Goal: Task Accomplishment & Management: Complete application form

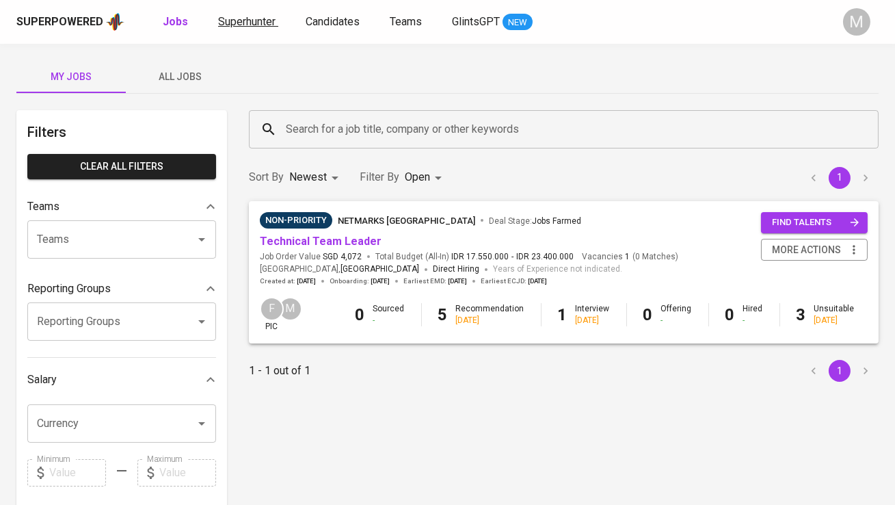
click at [256, 25] on span "Superhunter" at bounding box center [246, 21] width 57 height 13
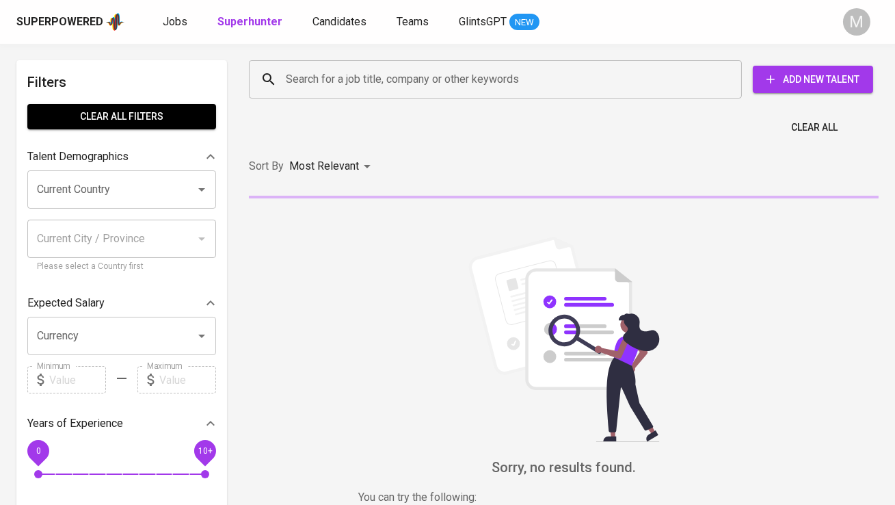
click at [318, 70] on input "Search for a job title, company or other keywords" at bounding box center [498, 79] width 433 height 26
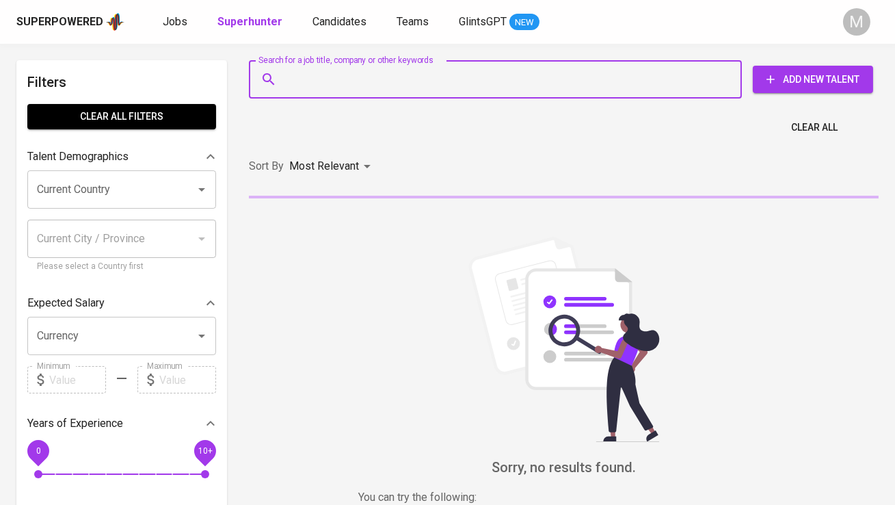
paste input "[DOMAIN_NAME][EMAIL_ADDRESS][DOMAIN_NAME] [GEOGRAPHIC_DATA], [GEOGRAPHIC_DATA] …"
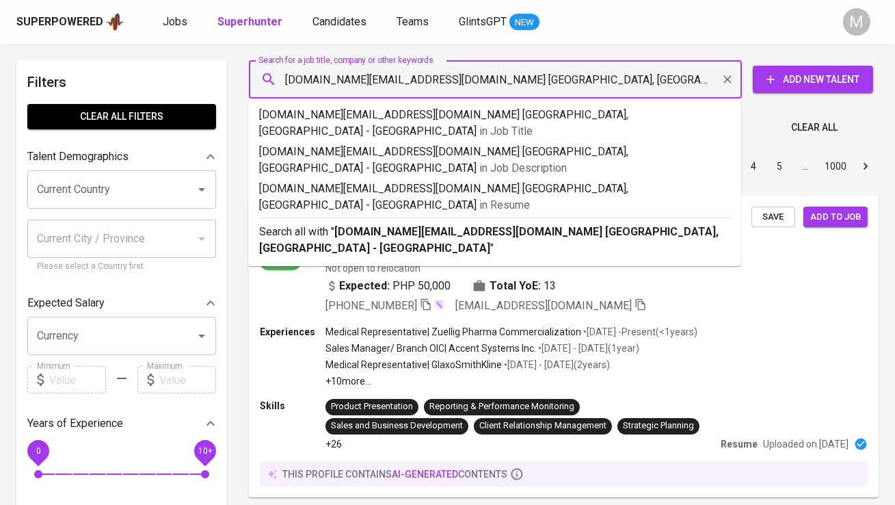
drag, startPoint x: 423, startPoint y: 79, endPoint x: 588, endPoint y: 88, distance: 165.1
click at [588, 88] on input "[DOMAIN_NAME][EMAIL_ADDRESS][DOMAIN_NAME] [GEOGRAPHIC_DATA], [GEOGRAPHIC_DATA] …" at bounding box center [498, 79] width 433 height 26
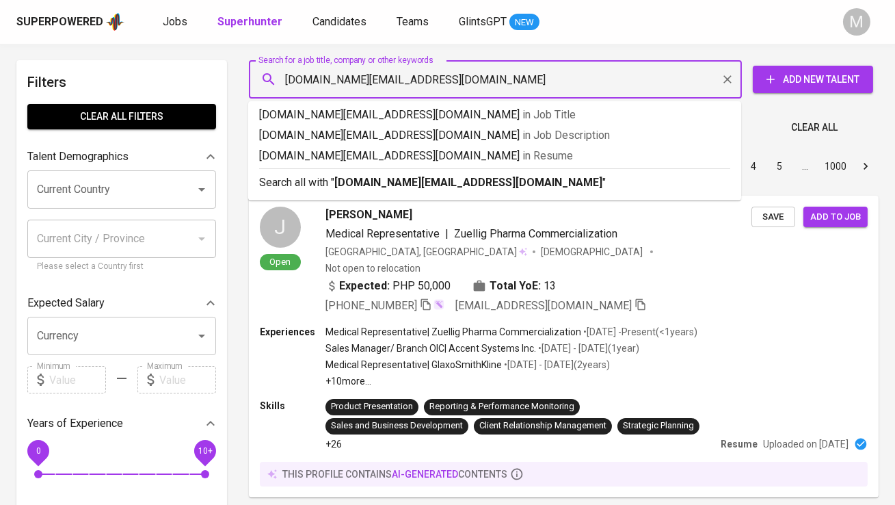
type input "[DOMAIN_NAME][EMAIL_ADDRESS][DOMAIN_NAME]"
click at [518, 175] on p "Search all with " [DOMAIN_NAME][EMAIL_ADDRESS][DOMAIN_NAME] "" at bounding box center [494, 182] width 471 height 16
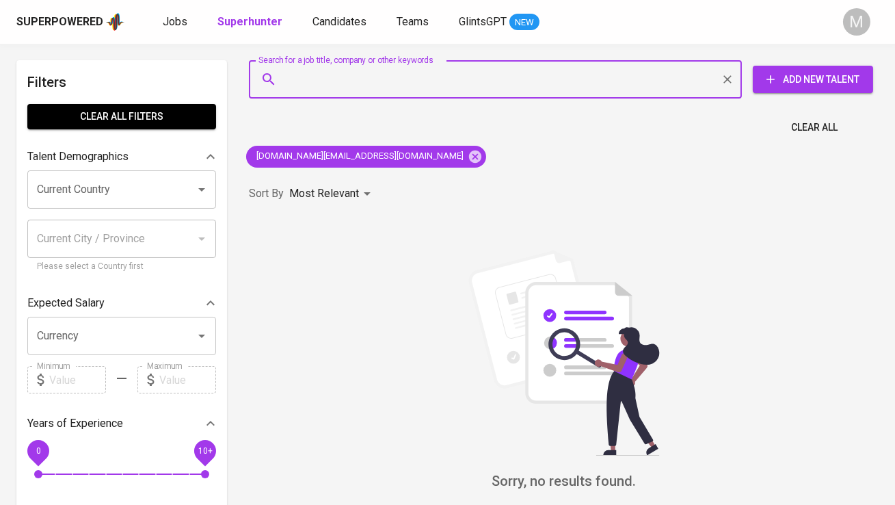
paste input "[DOMAIN_NAME][EMAIL_ADDRESS][DOMAIN_NAME] [GEOGRAPHIC_DATA], [GEOGRAPHIC_DATA] …"
type input "[DOMAIN_NAME][EMAIL_ADDRESS][DOMAIN_NAME] [GEOGRAPHIC_DATA], [GEOGRAPHIC_DATA] …"
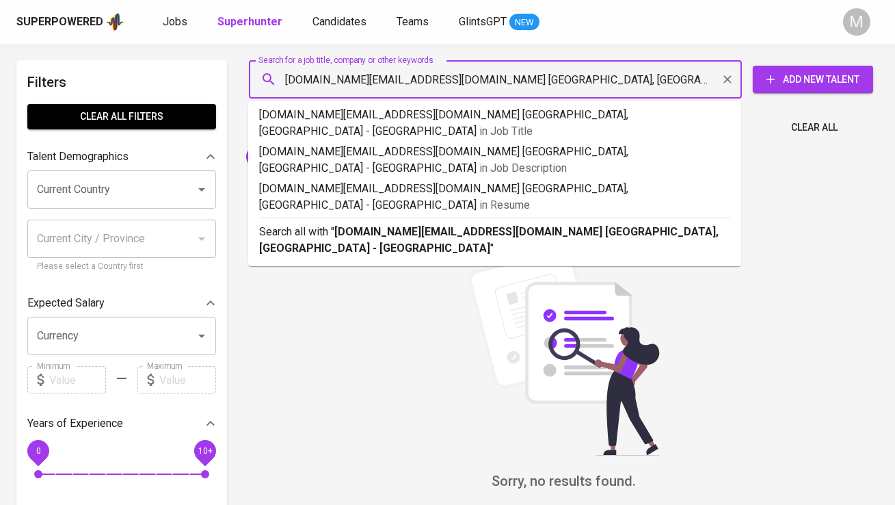
drag, startPoint x: 420, startPoint y: 81, endPoint x: 281, endPoint y: 82, distance: 138.8
click at [281, 82] on div "[DOMAIN_NAME][EMAIL_ADDRESS][DOMAIN_NAME] [GEOGRAPHIC_DATA], [GEOGRAPHIC_DATA] …" at bounding box center [495, 79] width 493 height 38
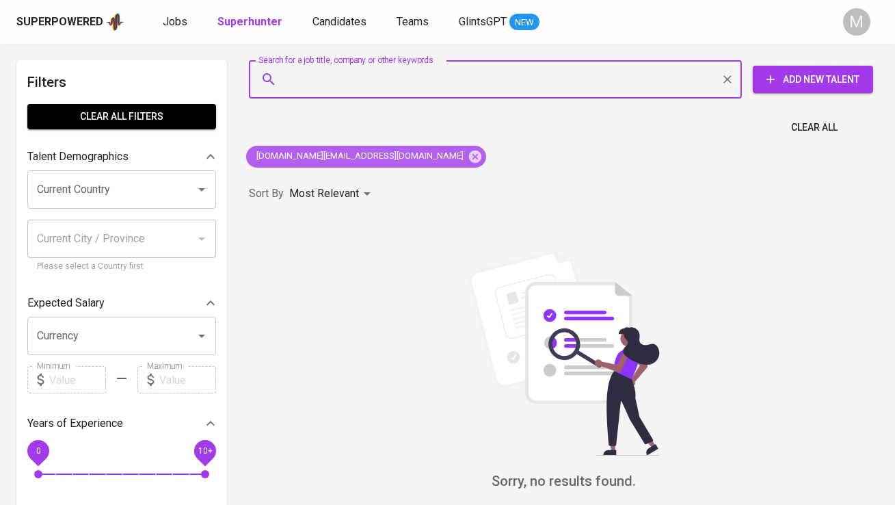
click at [469, 151] on icon at bounding box center [475, 156] width 12 height 12
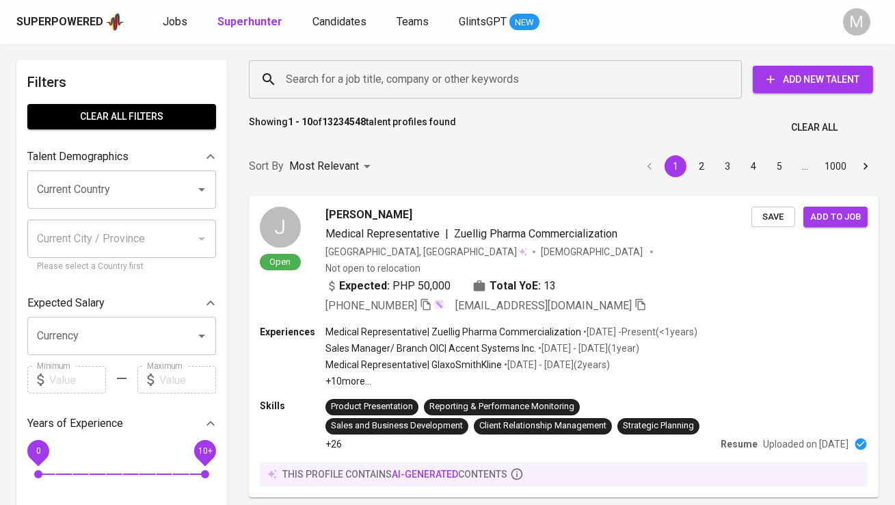
click at [774, 71] on span "Add New Talent" at bounding box center [813, 79] width 98 height 17
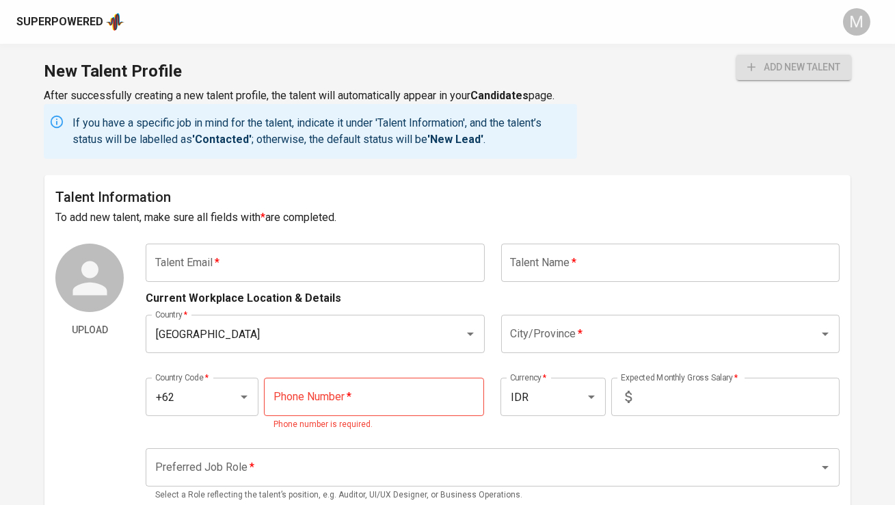
click at [431, 261] on input "text" at bounding box center [315, 262] width 339 height 38
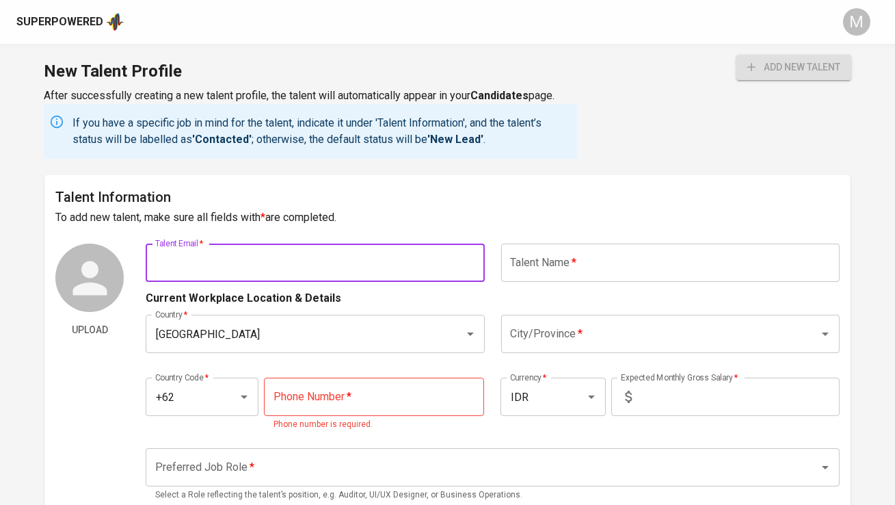
paste input "[DOMAIN_NAME][EMAIL_ADDRESS][DOMAIN_NAME]"
type input "[DOMAIN_NAME][EMAIL_ADDRESS][DOMAIN_NAME]"
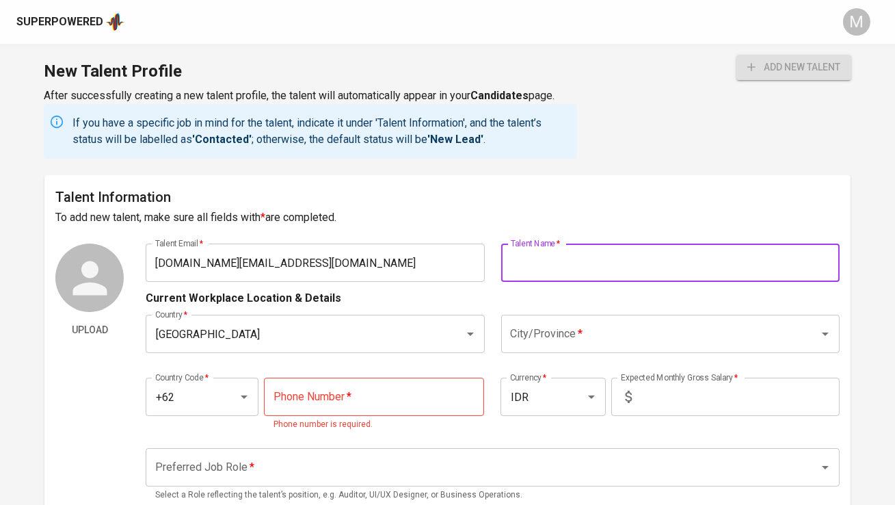
click at [590, 254] on input "text" at bounding box center [670, 262] width 339 height 38
type input "[PERSON_NAME]"
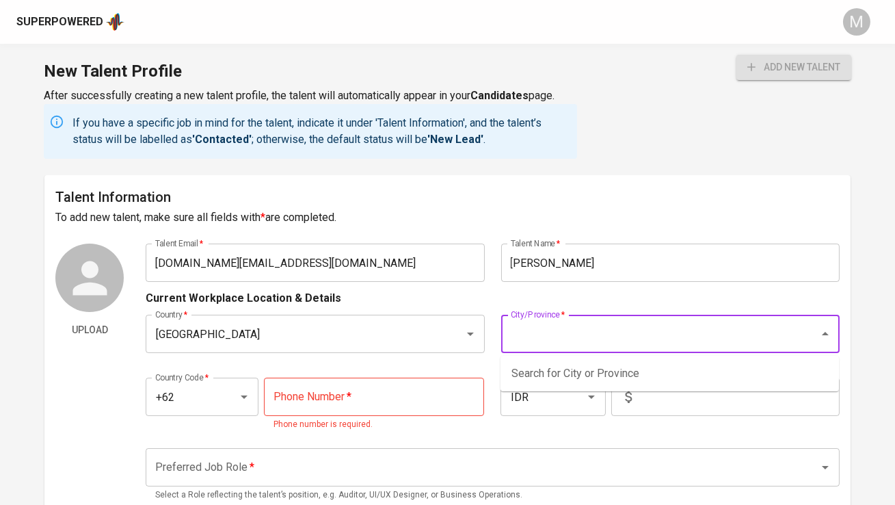
click at [559, 339] on input "City/Province   *" at bounding box center [651, 334] width 288 height 26
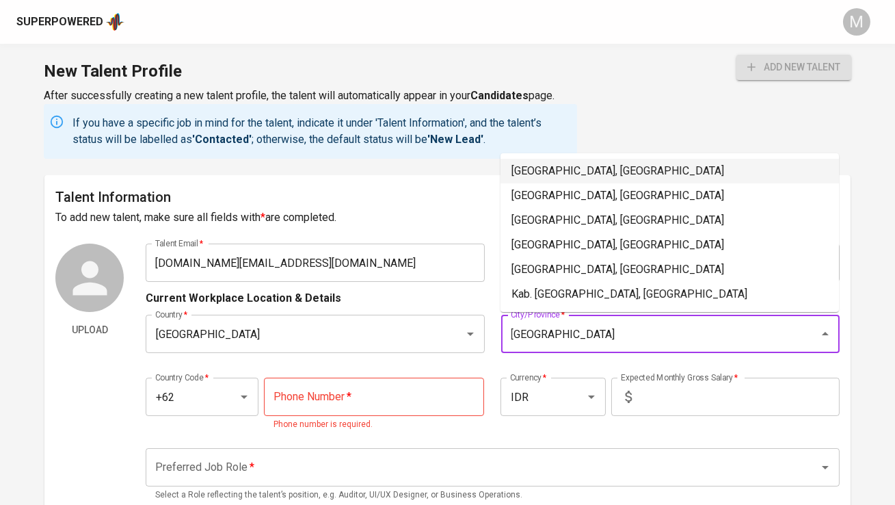
click at [610, 169] on li "[GEOGRAPHIC_DATA], [GEOGRAPHIC_DATA]" at bounding box center [670, 171] width 339 height 25
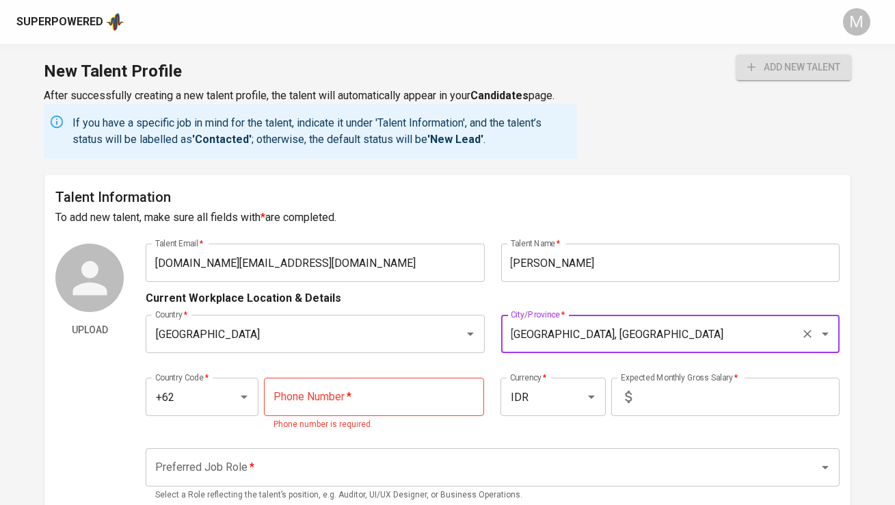
type input "[GEOGRAPHIC_DATA], [GEOGRAPHIC_DATA]"
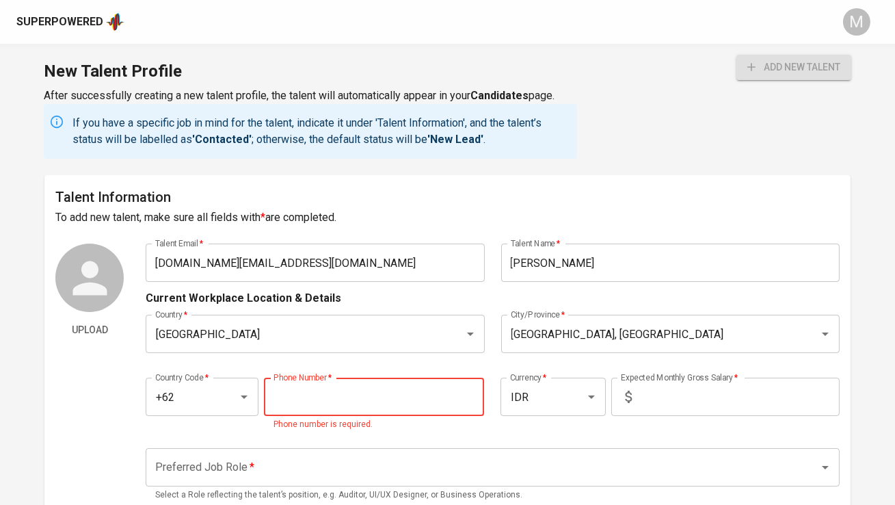
click at [351, 389] on input "tel" at bounding box center [374, 397] width 220 height 38
paste input "[PHONE_NUMBER]"
type input "[PHONE_NUMBER]"
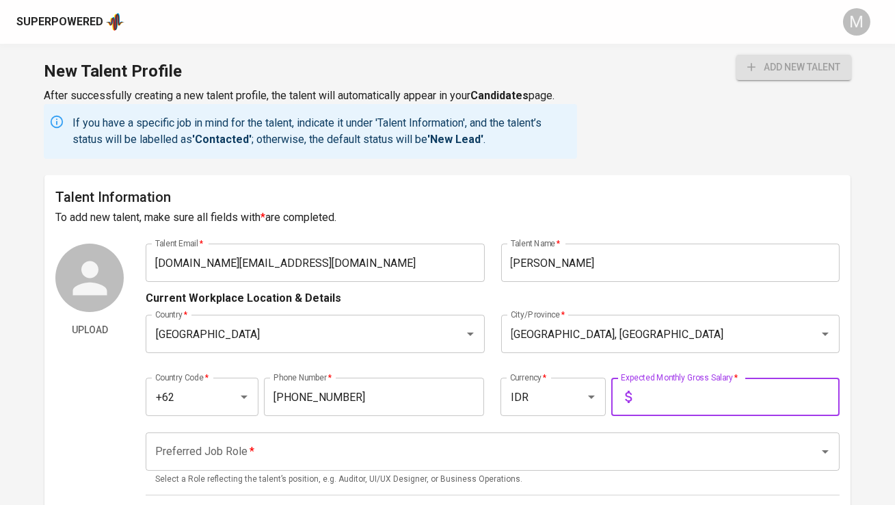
click at [665, 397] on input "text" at bounding box center [738, 397] width 202 height 38
type input "1"
click at [599, 457] on input "Preferred Job Role   *" at bounding box center [473, 451] width 643 height 26
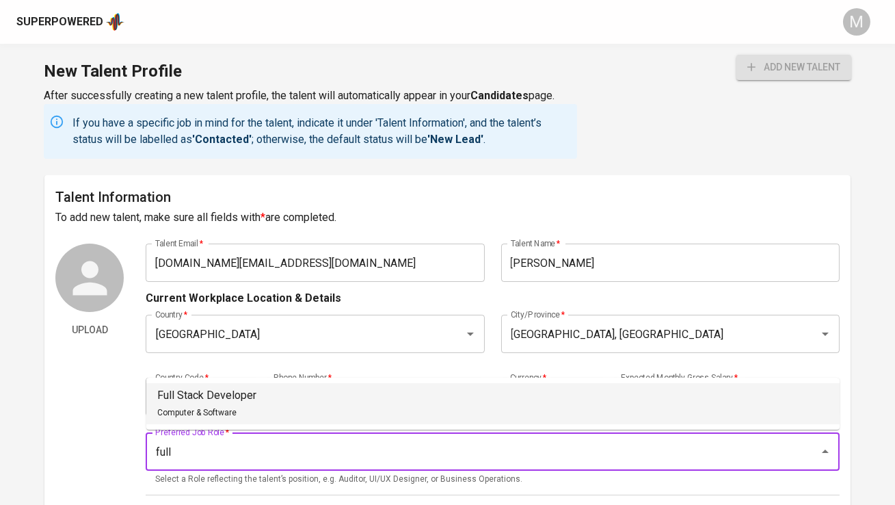
click at [587, 401] on li "Full Stack Developer Computer & Software" at bounding box center [492, 403] width 693 height 41
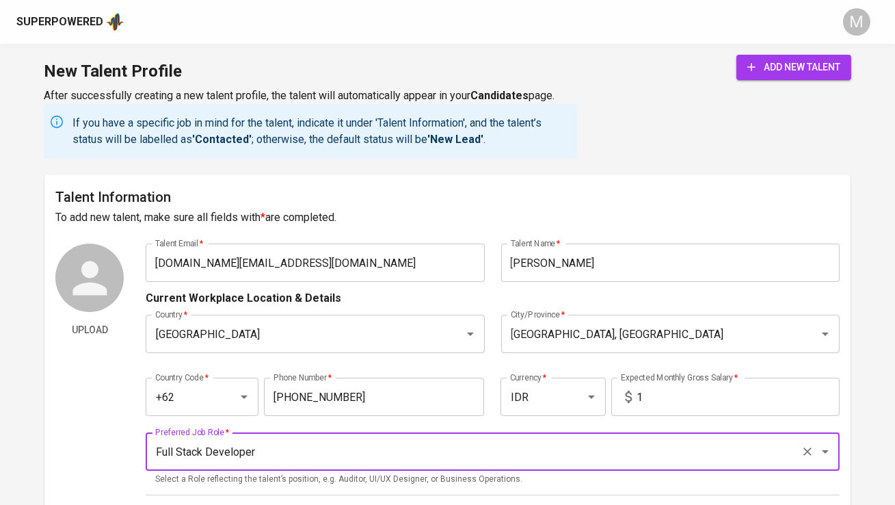
type input "Full Stack Developer"
click at [763, 75] on span "add new talent" at bounding box center [793, 67] width 93 height 17
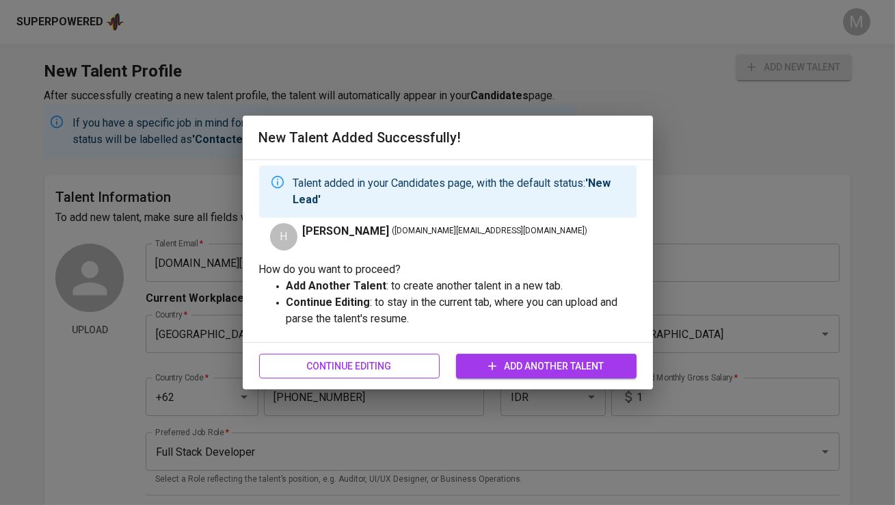
click at [320, 361] on span "Continue Editing" at bounding box center [349, 366] width 159 height 17
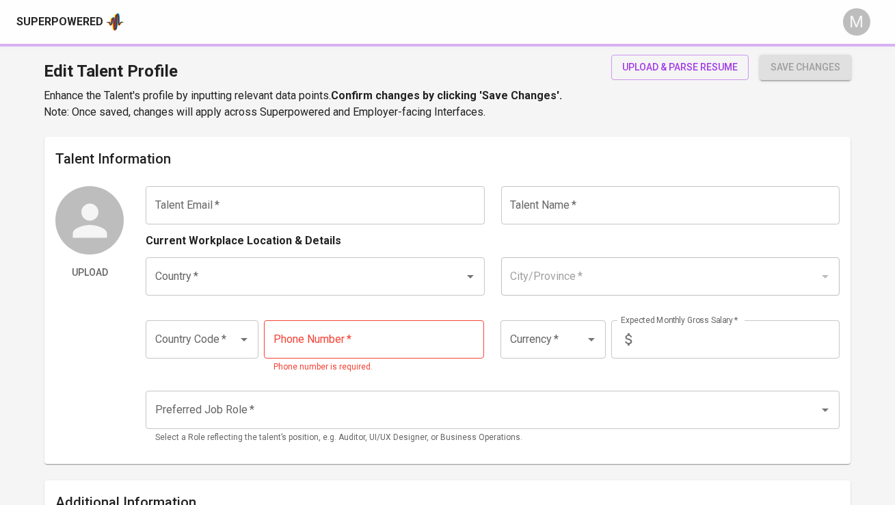
type input "[DOMAIN_NAME][EMAIL_ADDRESS][DOMAIN_NAME]"
type input "[PERSON_NAME]"
type input "[GEOGRAPHIC_DATA]"
type input "[GEOGRAPHIC_DATA], [GEOGRAPHIC_DATA]"
type input "+62"
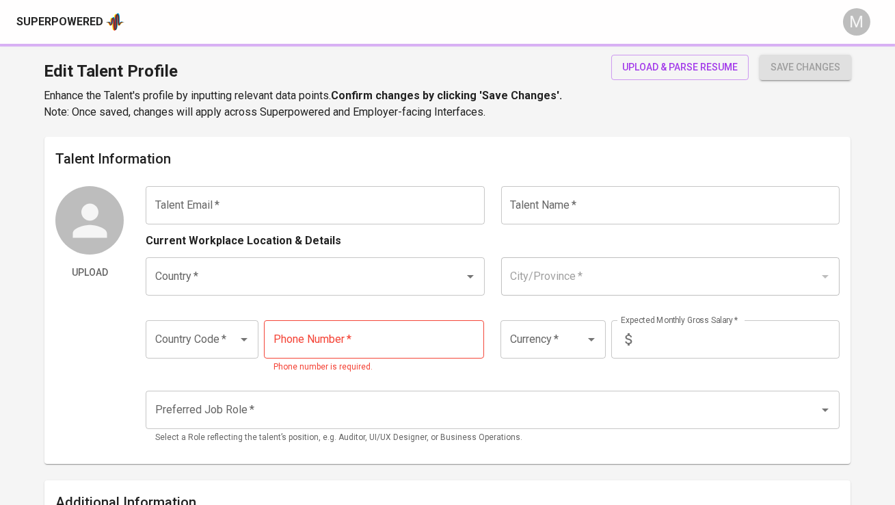
type input "[PHONE_NUMBER]"
type input "IDR"
type input "Full Stack Developer"
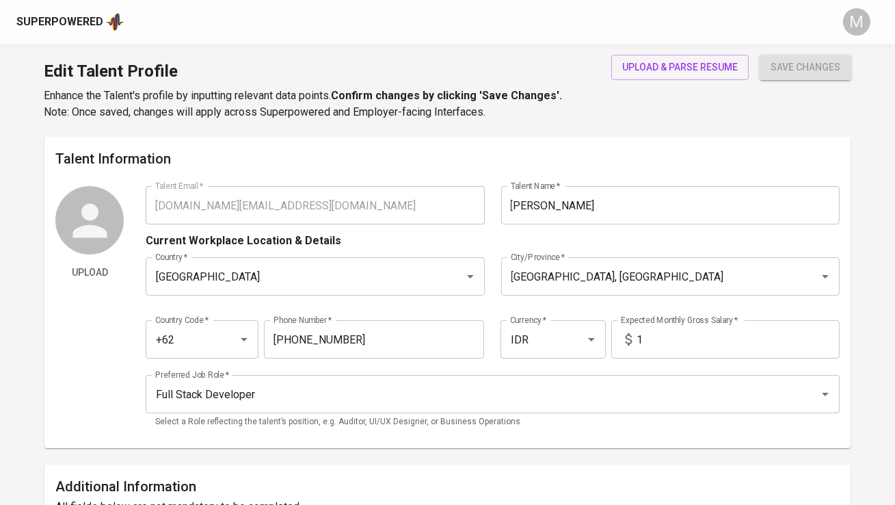
click at [61, 29] on div "Superpowered" at bounding box center [59, 22] width 87 height 16
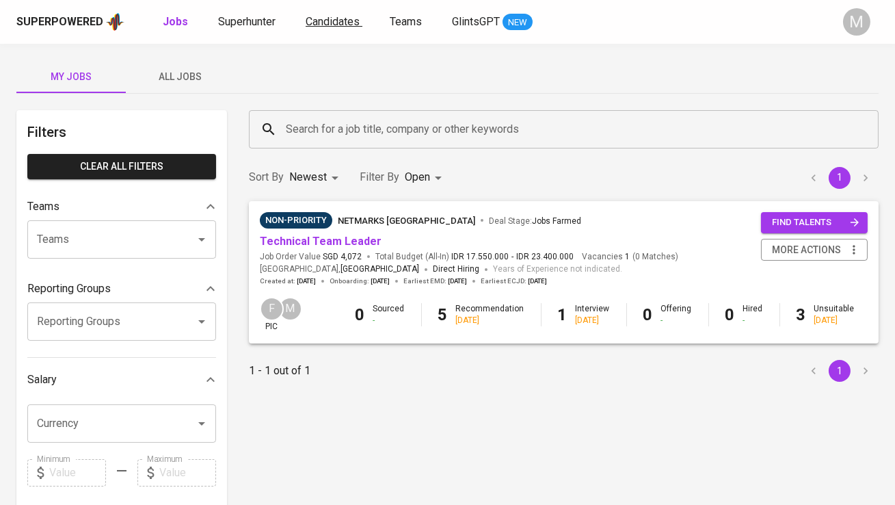
click at [332, 25] on span "Candidates" at bounding box center [333, 21] width 54 height 13
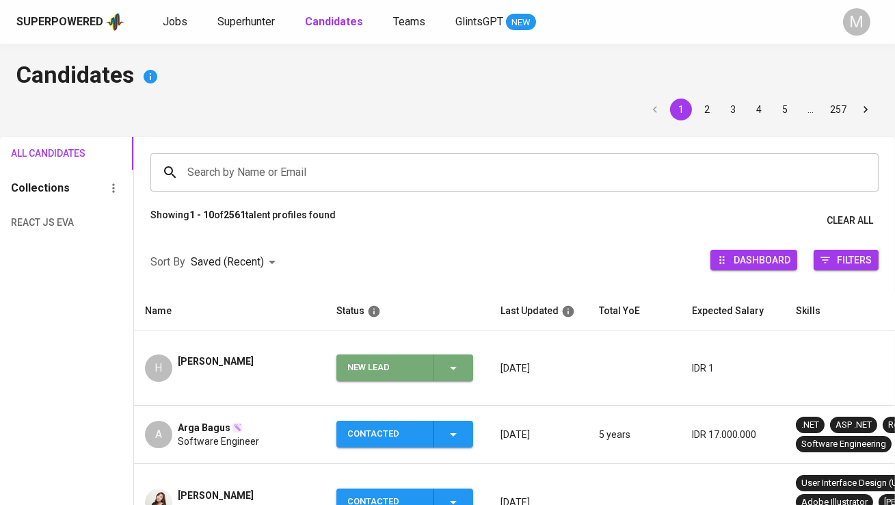
click at [402, 354] on div "New Lead" at bounding box center [384, 367] width 75 height 27
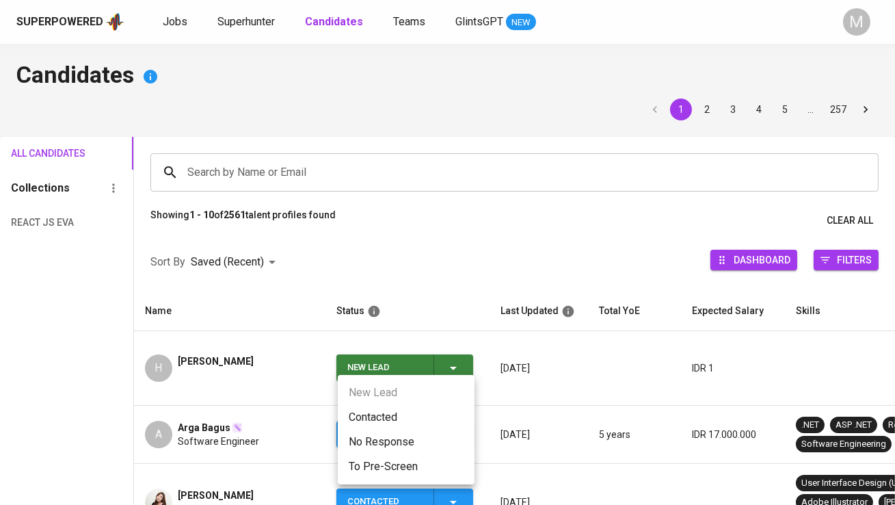
click at [400, 409] on li "Contacted" at bounding box center [406, 417] width 137 height 25
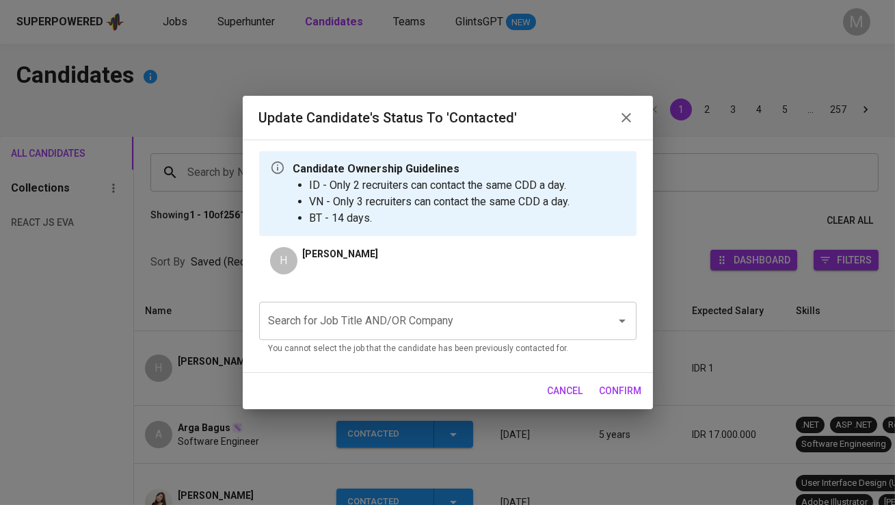
click at [378, 334] on div "Search for Job Title AND/OR Company" at bounding box center [448, 321] width 378 height 38
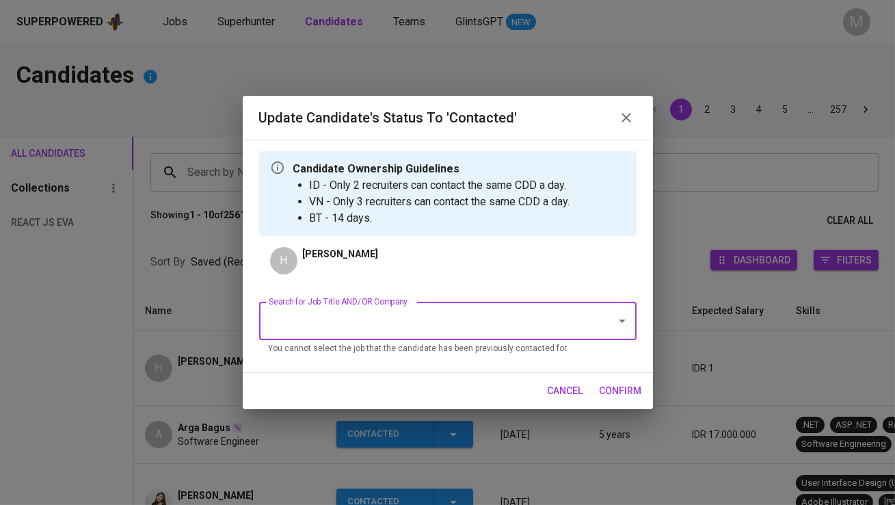
click at [377, 321] on input "Search for Job Title AND/OR Company" at bounding box center [428, 321] width 327 height 26
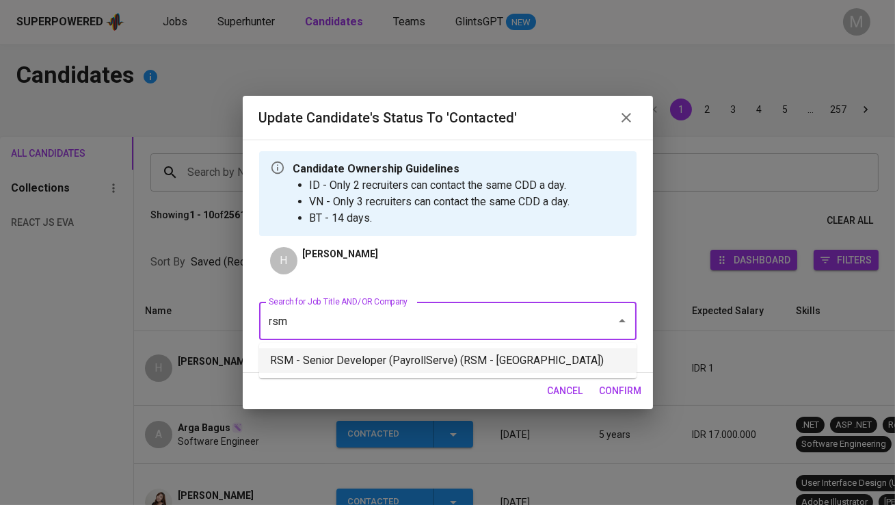
click at [385, 361] on li "RSM - Senior Developer (PayrollServe) (RSM - [GEOGRAPHIC_DATA])" at bounding box center [448, 360] width 378 height 25
type input "rsm"
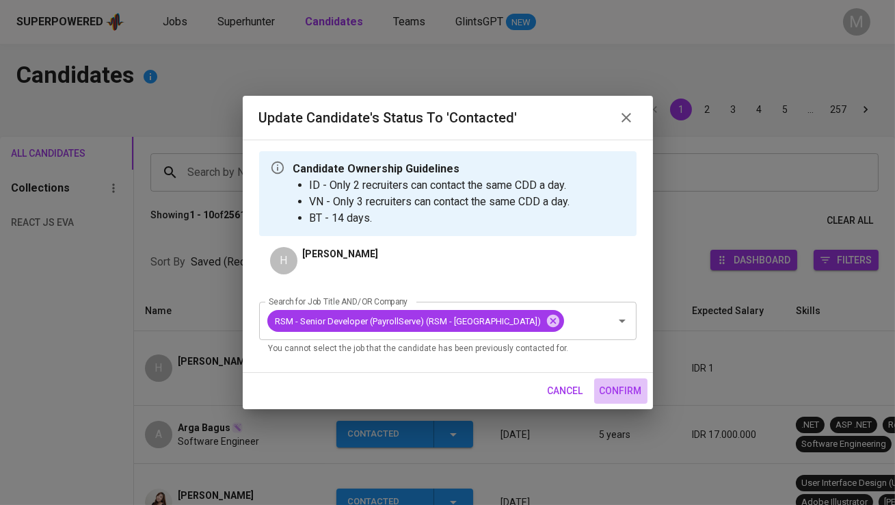
click at [618, 393] on span "confirm" at bounding box center [621, 390] width 42 height 17
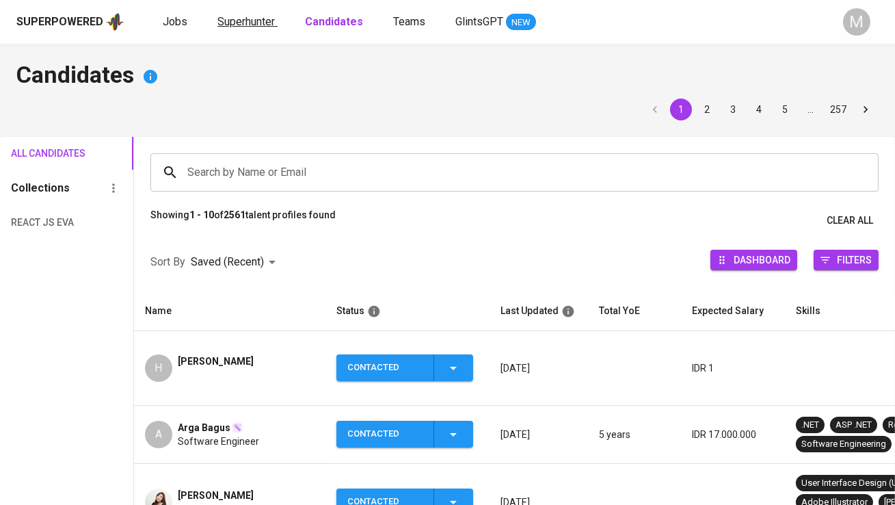
click at [229, 19] on span "Superhunter" at bounding box center [245, 21] width 57 height 13
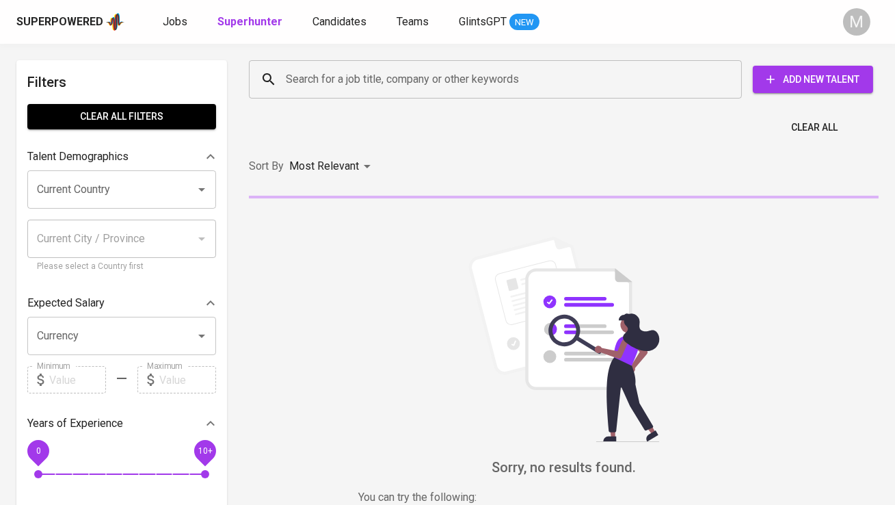
click at [282, 70] on div "Search for a job title, company or other keywords" at bounding box center [495, 79] width 493 height 38
paste input "[EMAIL_ADDRESS][DOMAIN_NAME] |"
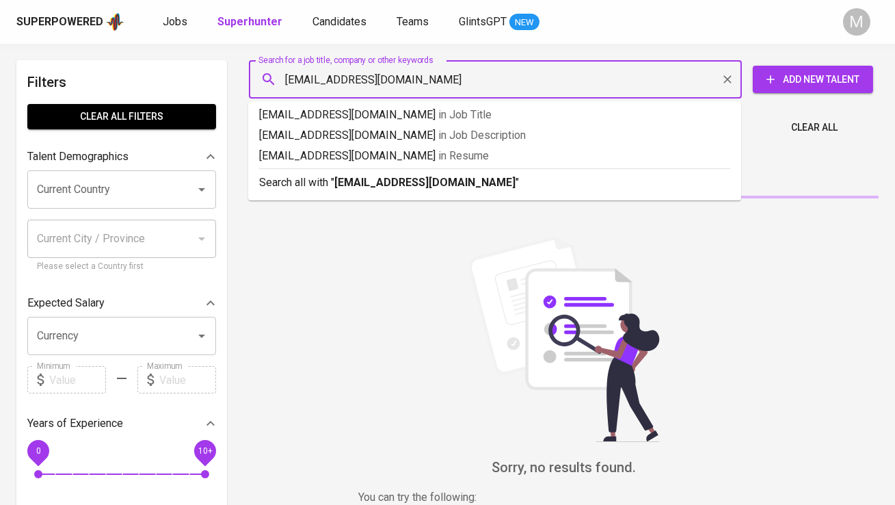
type input "[EMAIL_ADDRESS][DOMAIN_NAME]"
click at [367, 178] on b "[EMAIL_ADDRESS][DOMAIN_NAME]" at bounding box center [424, 182] width 181 height 13
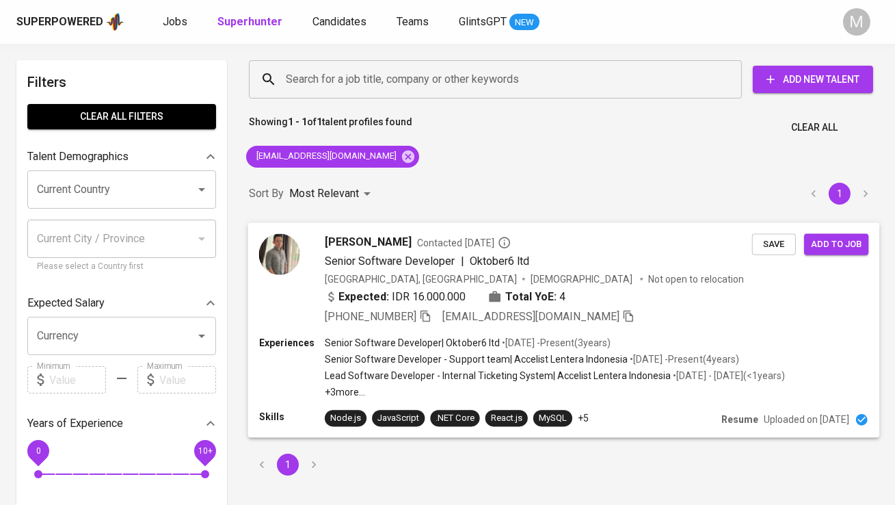
click at [293, 241] on img at bounding box center [279, 253] width 41 height 41
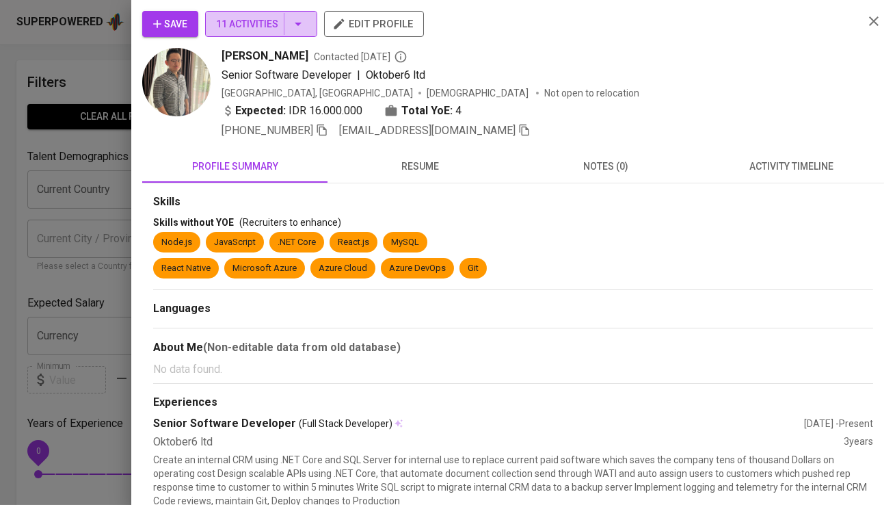
click at [277, 25] on span "11 Activities" at bounding box center [261, 24] width 90 height 17
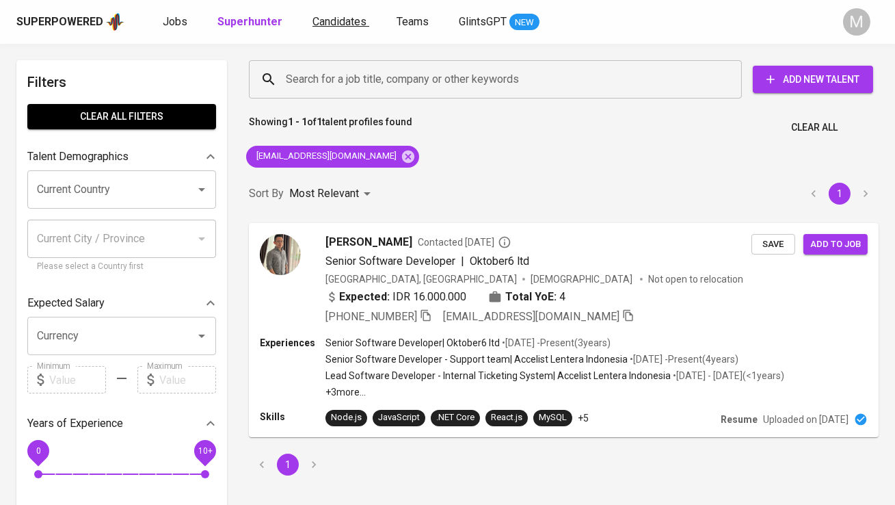
click at [345, 25] on span "Candidates" at bounding box center [340, 21] width 54 height 13
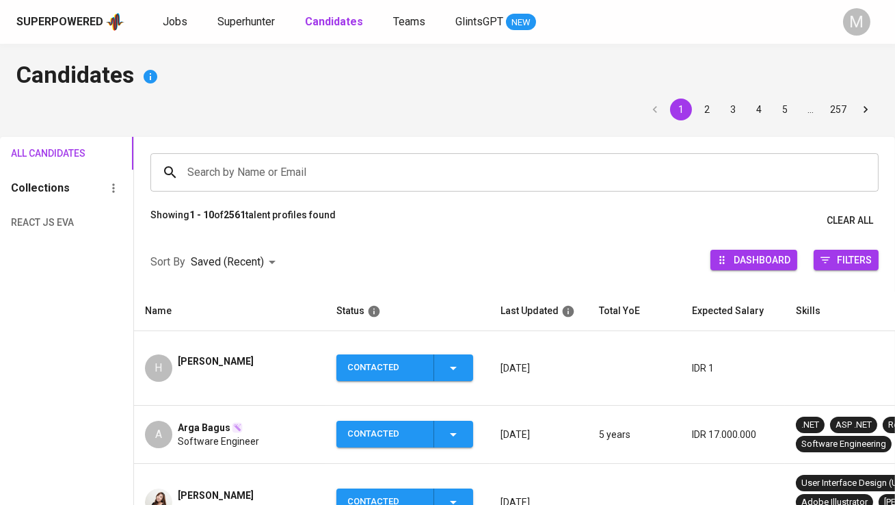
click at [300, 165] on input "Search by Name or Email" at bounding box center [518, 172] width 668 height 26
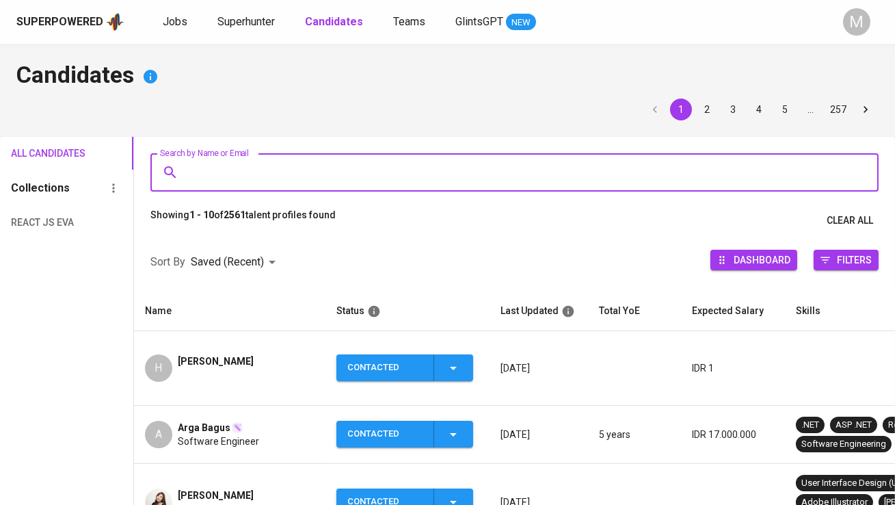
paste input "[EMAIL_ADDRESS][DOMAIN_NAME]"
type input "[EMAIL_ADDRESS][DOMAIN_NAME]"
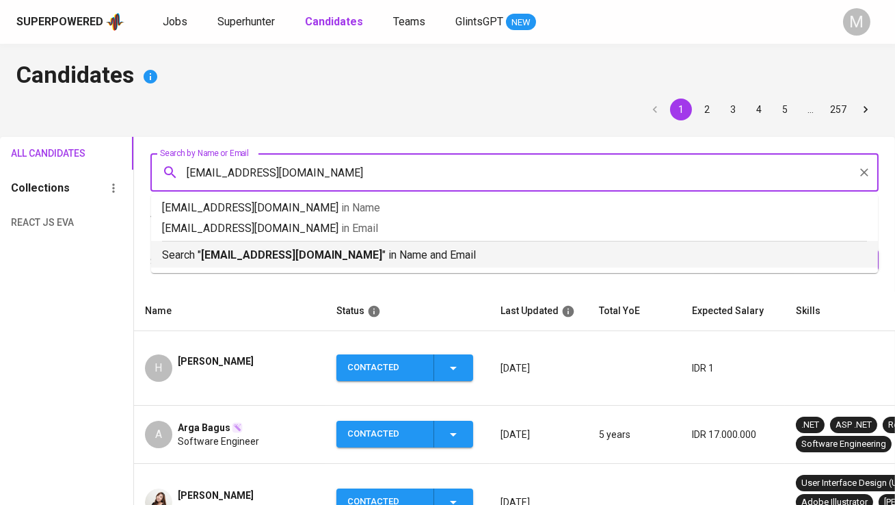
click at [309, 248] on b "[EMAIL_ADDRESS][DOMAIN_NAME]" at bounding box center [291, 254] width 181 height 13
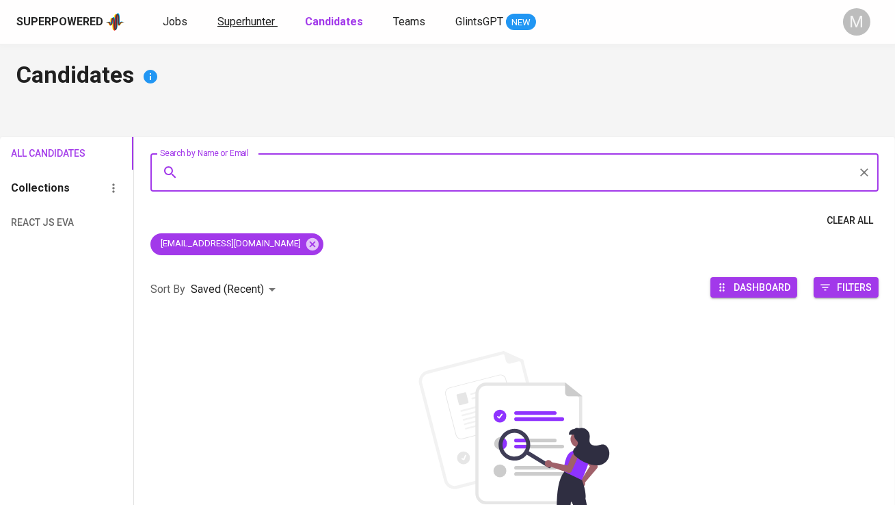
click at [263, 20] on span "Superhunter" at bounding box center [245, 21] width 57 height 13
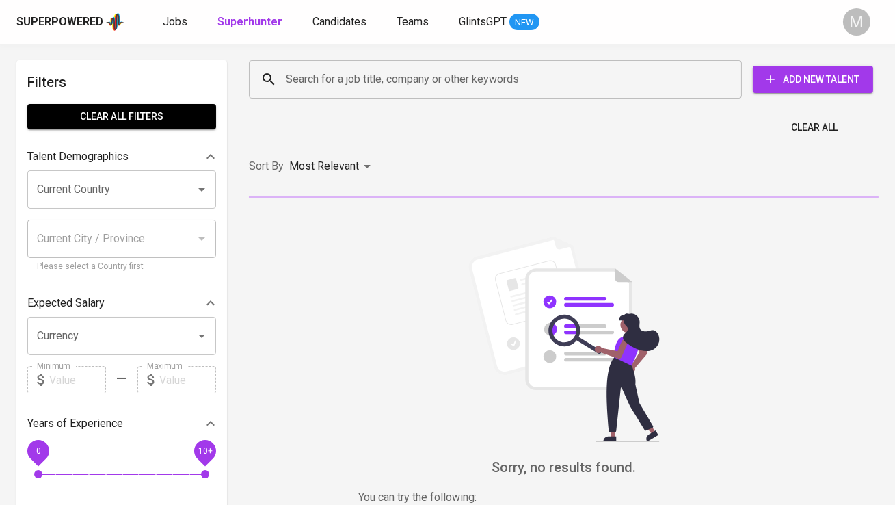
click at [317, 105] on div "Search for a job title, company or other keywords Search for a job title, compa…" at bounding box center [561, 79] width 646 height 60
click at [317, 77] on input "Search for a job title, company or other keywords" at bounding box center [498, 79] width 433 height 26
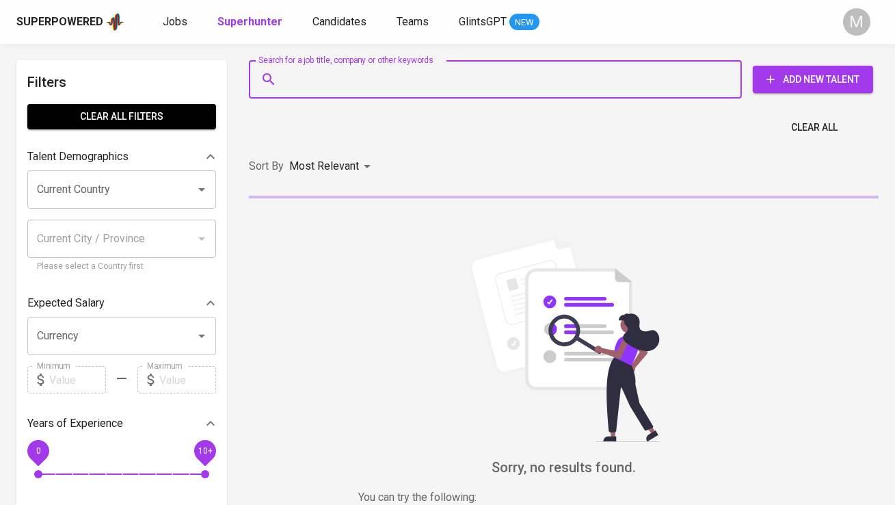
paste input "[EMAIL_ADDRESS][DOMAIN_NAME]"
type input "[EMAIL_ADDRESS][DOMAIN_NAME]"
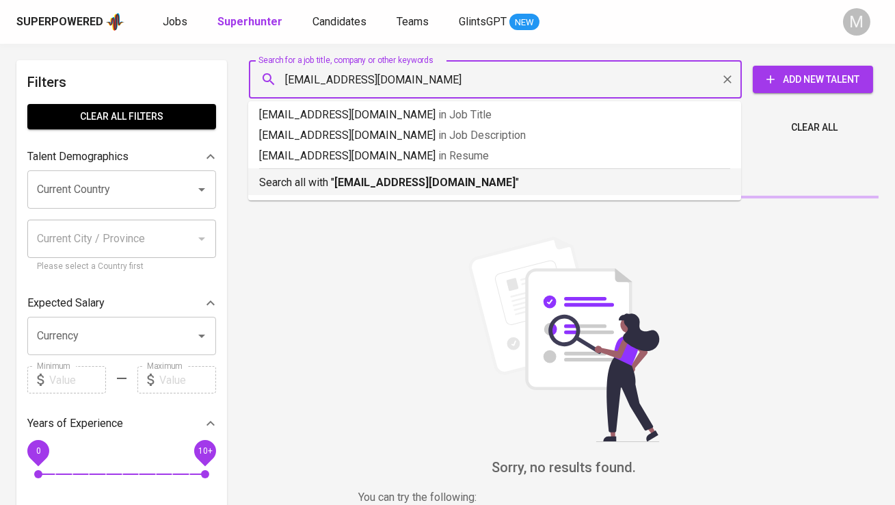
click at [332, 183] on p "Search all with " [EMAIL_ADDRESS][DOMAIN_NAME] "" at bounding box center [494, 182] width 471 height 16
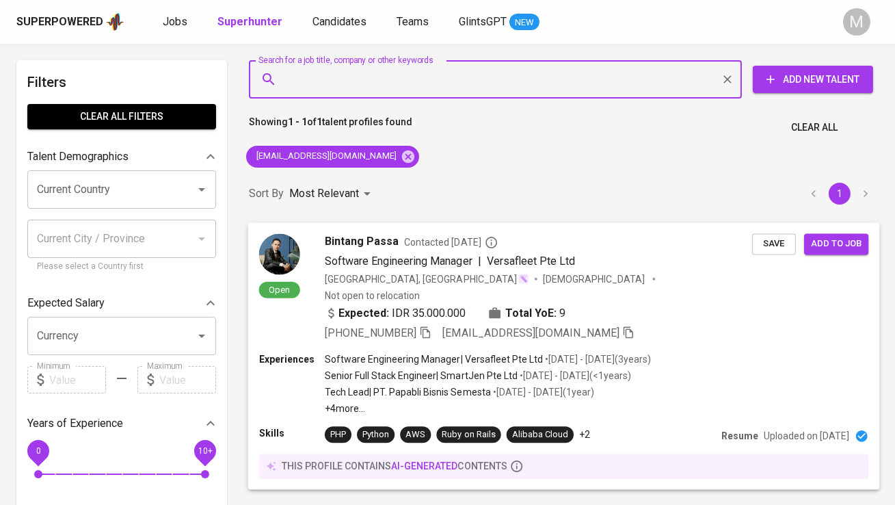
click at [276, 274] on img at bounding box center [279, 253] width 41 height 41
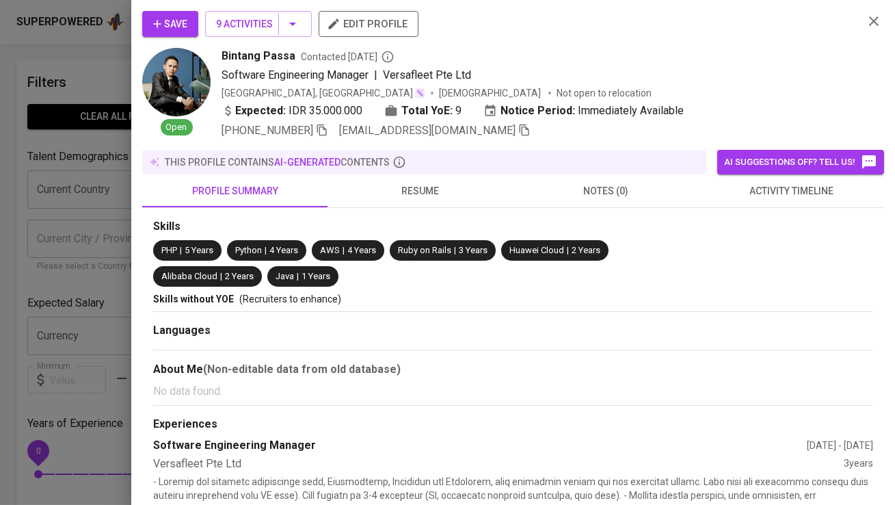
click at [236, 5] on div "Save 9 Activities edit profile Open Bintang Passa Contacted [DATE] Software Eng…" at bounding box center [513, 252] width 764 height 505
click at [236, 21] on span "9 Activities" at bounding box center [258, 24] width 85 height 17
click at [161, 17] on icon "button" at bounding box center [157, 24] width 14 height 14
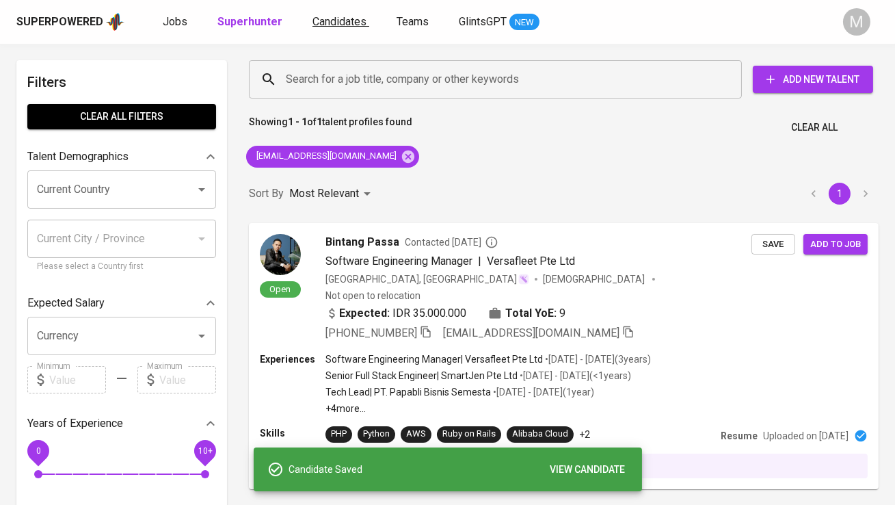
click at [347, 22] on span "Candidates" at bounding box center [340, 21] width 54 height 13
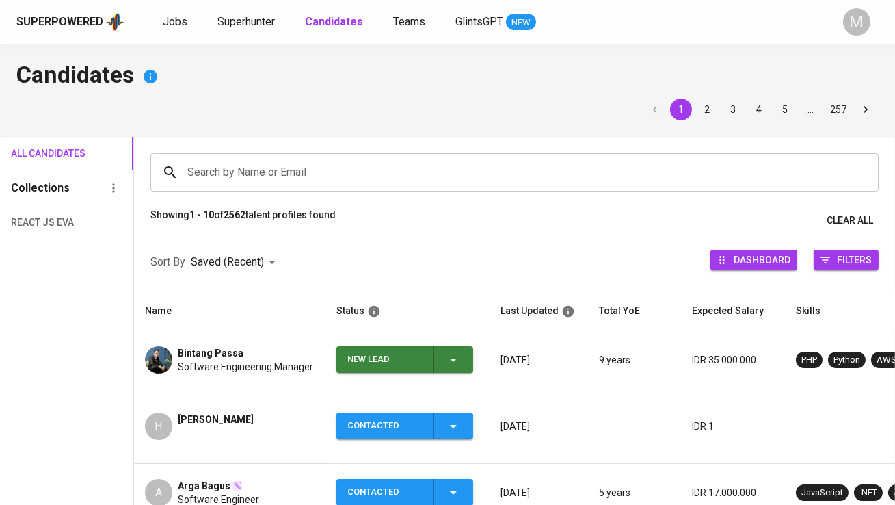
click at [388, 356] on div "New Lead" at bounding box center [384, 359] width 75 height 27
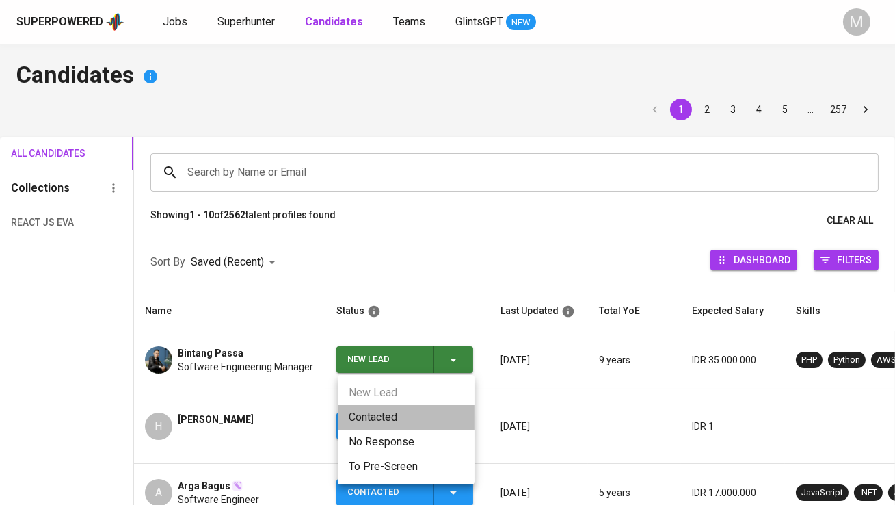
click at [389, 421] on li "Contacted" at bounding box center [406, 417] width 137 height 25
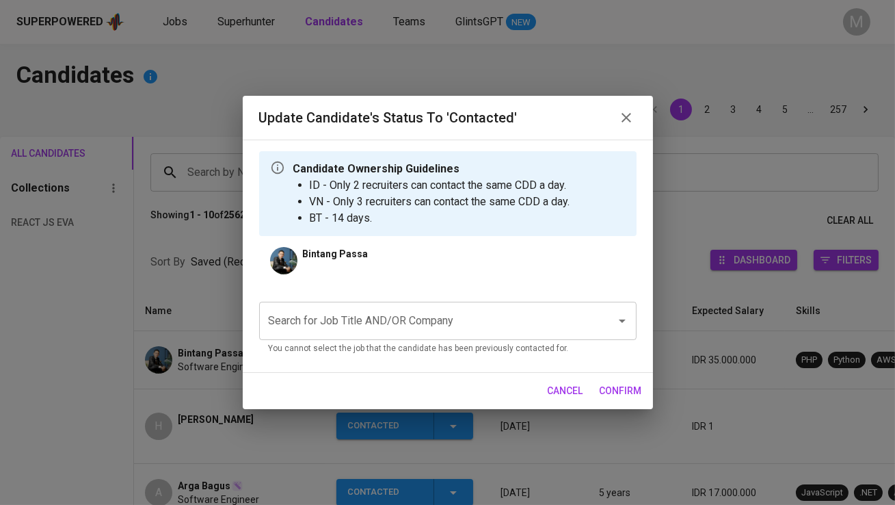
click at [371, 334] on div "Search for Job Title AND/OR Company" at bounding box center [448, 321] width 378 height 38
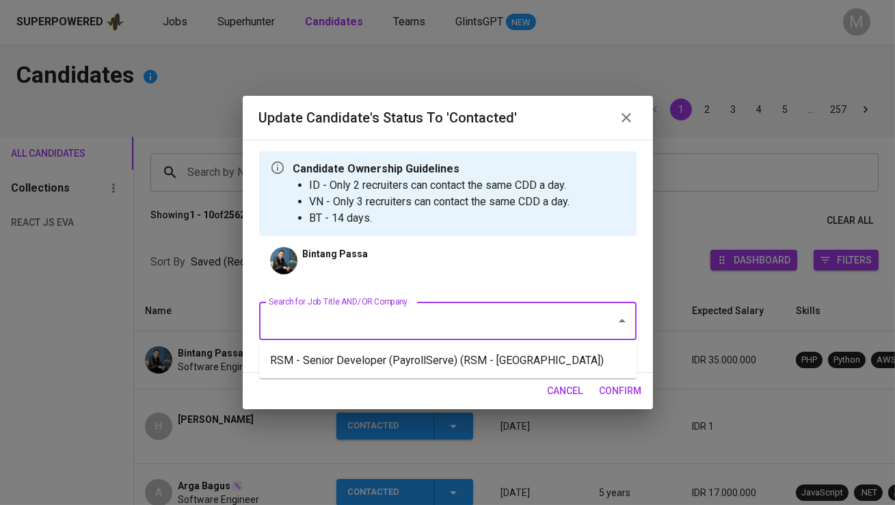
click at [370, 317] on input "Search for Job Title AND/OR Company" at bounding box center [428, 321] width 327 height 26
click at [370, 365] on li "RSM - Senior Developer (PayrollServe) (RSM - [GEOGRAPHIC_DATA])" at bounding box center [448, 360] width 378 height 25
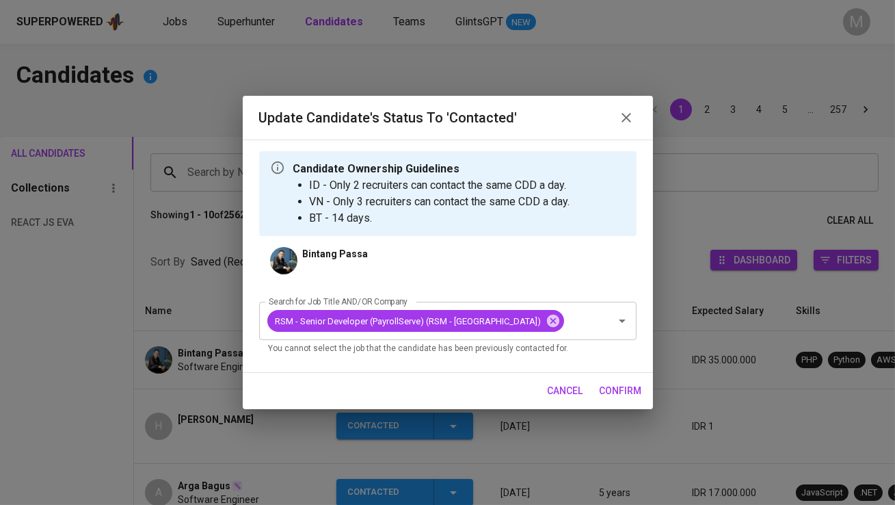
click at [614, 390] on span "confirm" at bounding box center [621, 390] width 42 height 17
